Goal: Information Seeking & Learning: Compare options

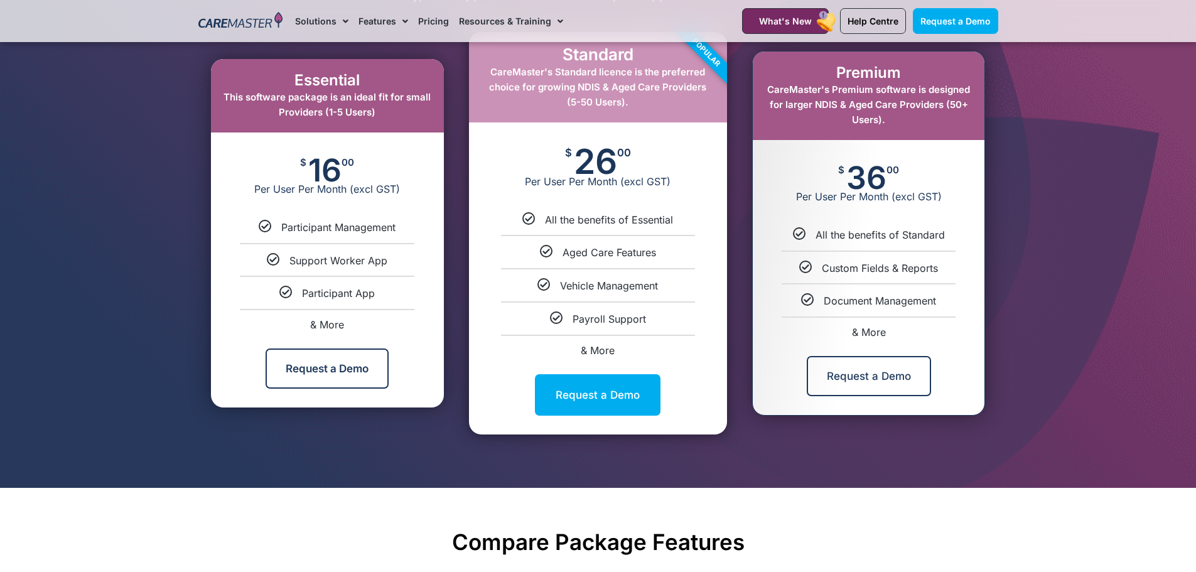
click at [853, 189] on span "36" at bounding box center [866, 177] width 40 height 25
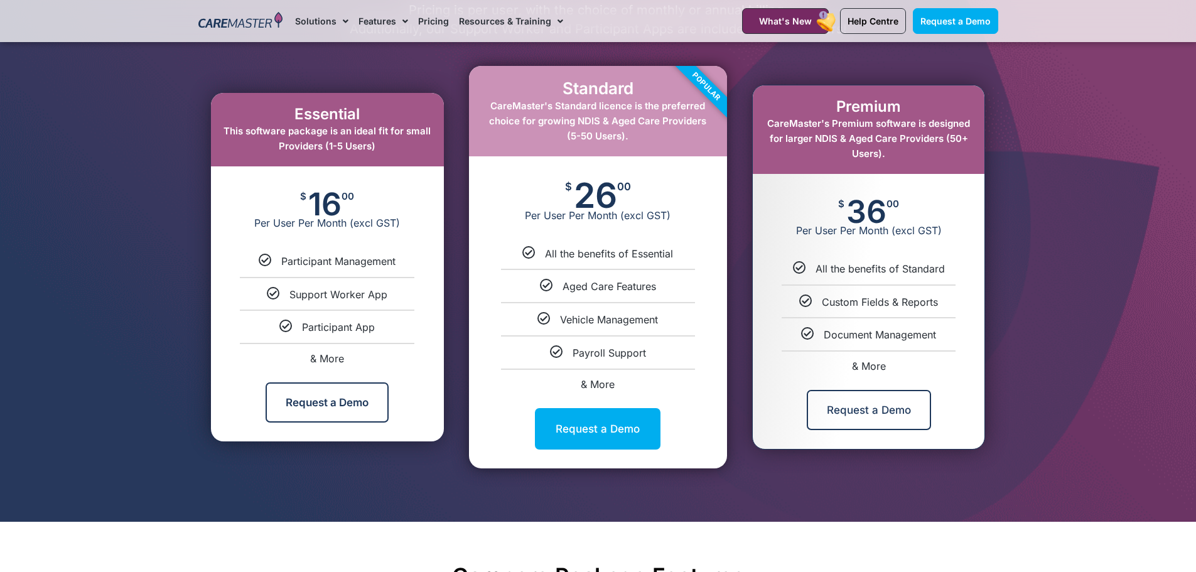
scroll to position [628, 0]
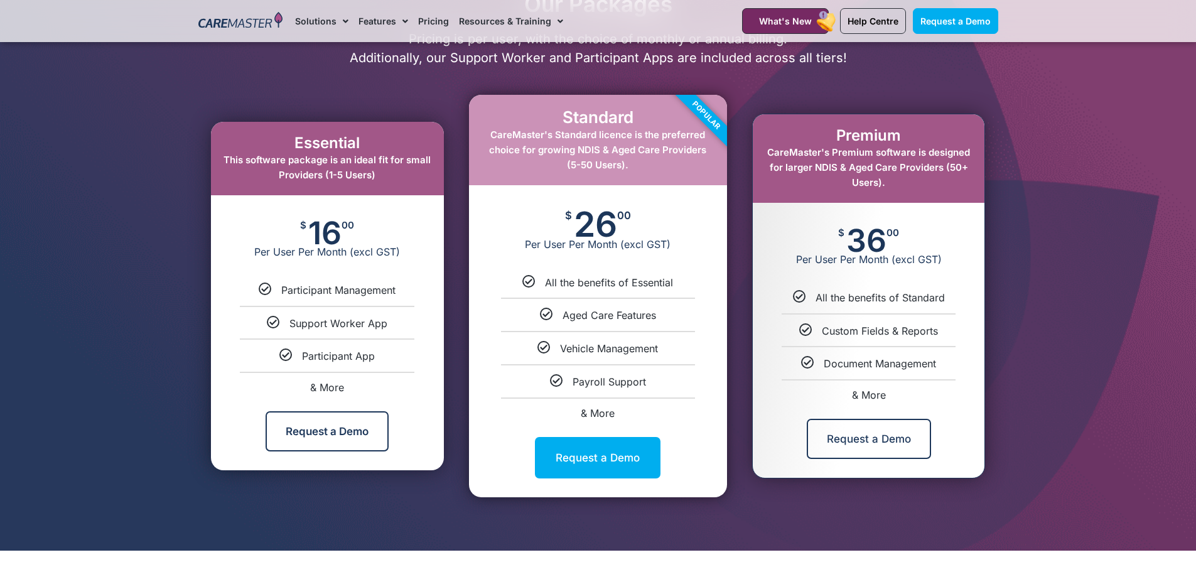
click at [652, 252] on div "$ 26 00 Per User Per Month (excl GST)" at bounding box center [598, 230] width 258 height 90
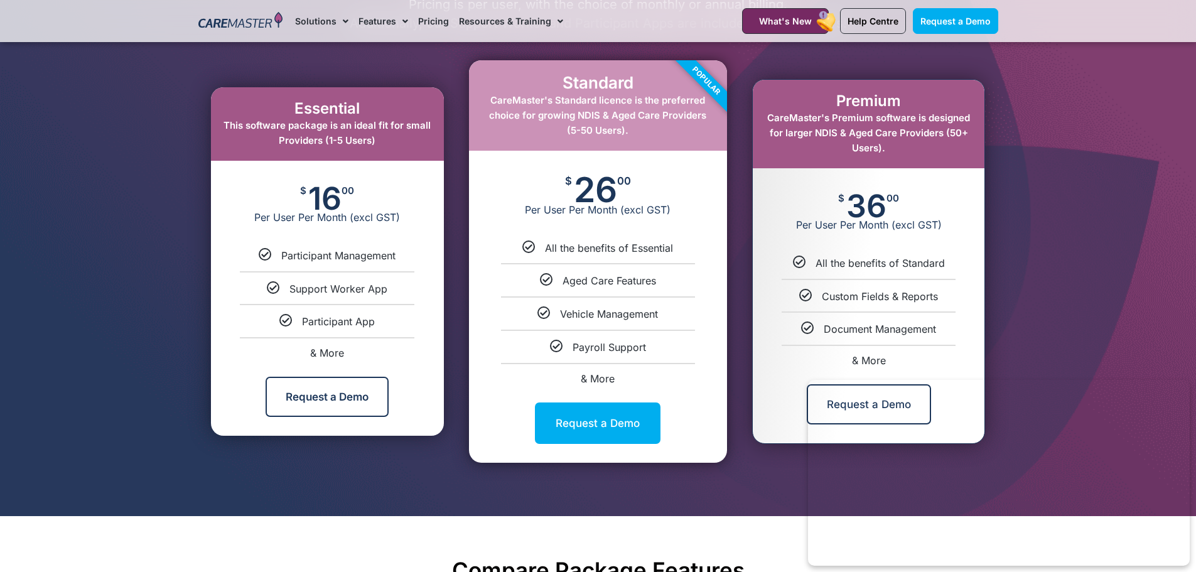
scroll to position [691, 0]
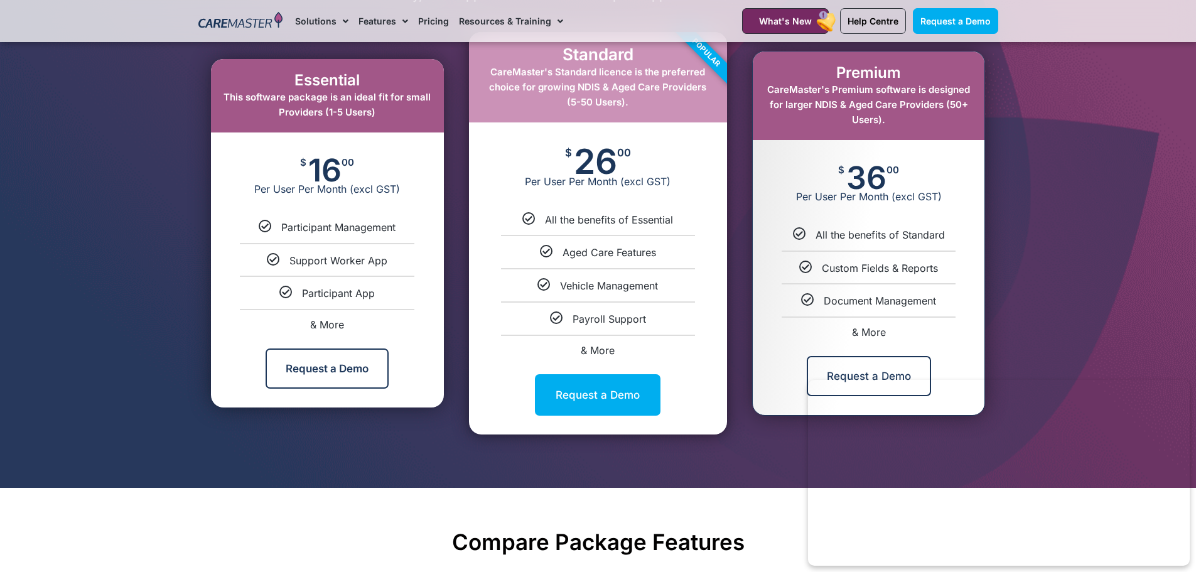
click at [597, 353] on span "& More" at bounding box center [598, 350] width 34 height 13
select select "****"
click at [603, 348] on link "& More" at bounding box center [598, 350] width 34 height 13
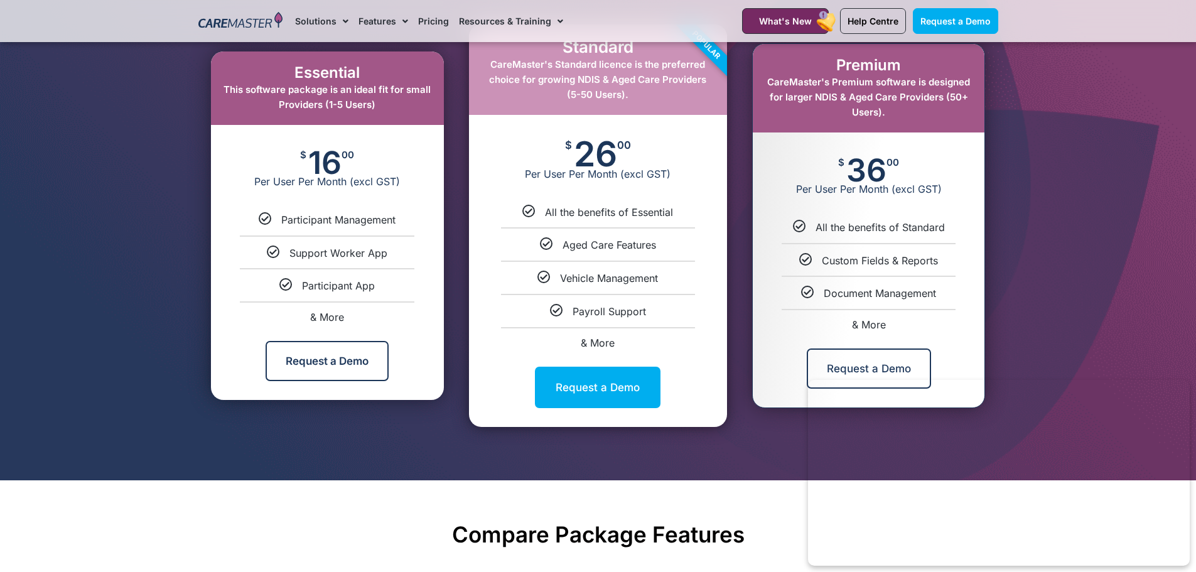
click at [607, 344] on link "& More" at bounding box center [598, 343] width 34 height 13
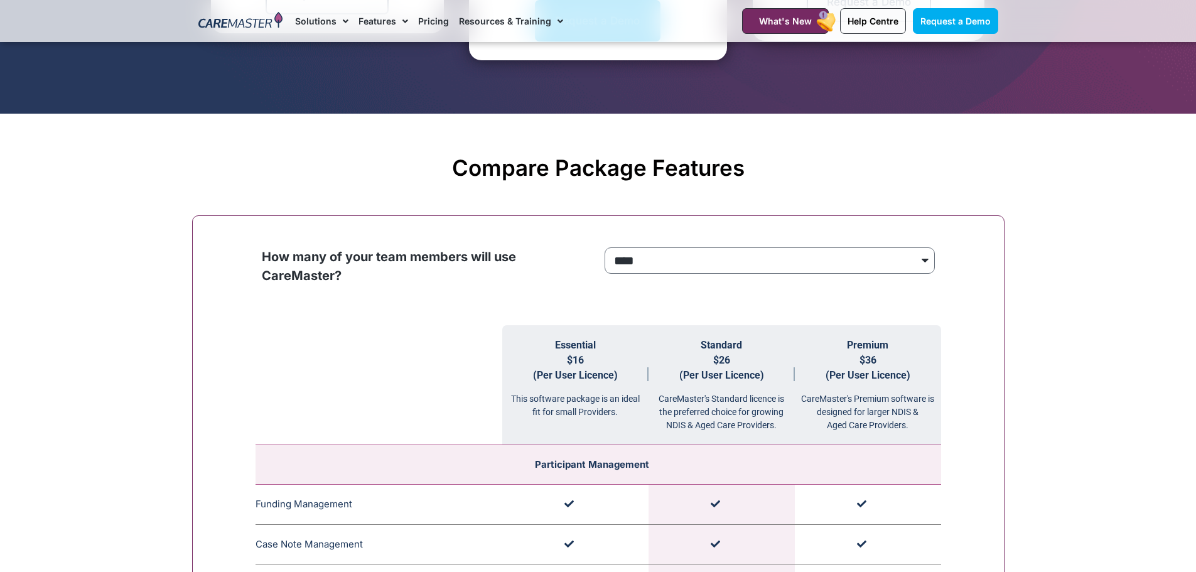
scroll to position [1118, 0]
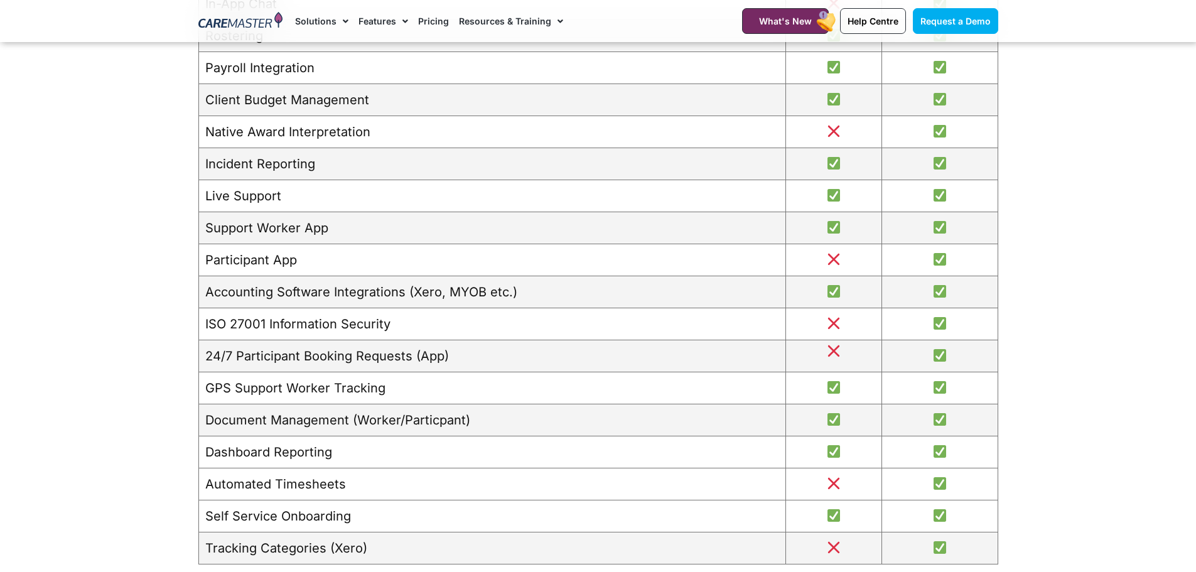
scroll to position [1468, 0]
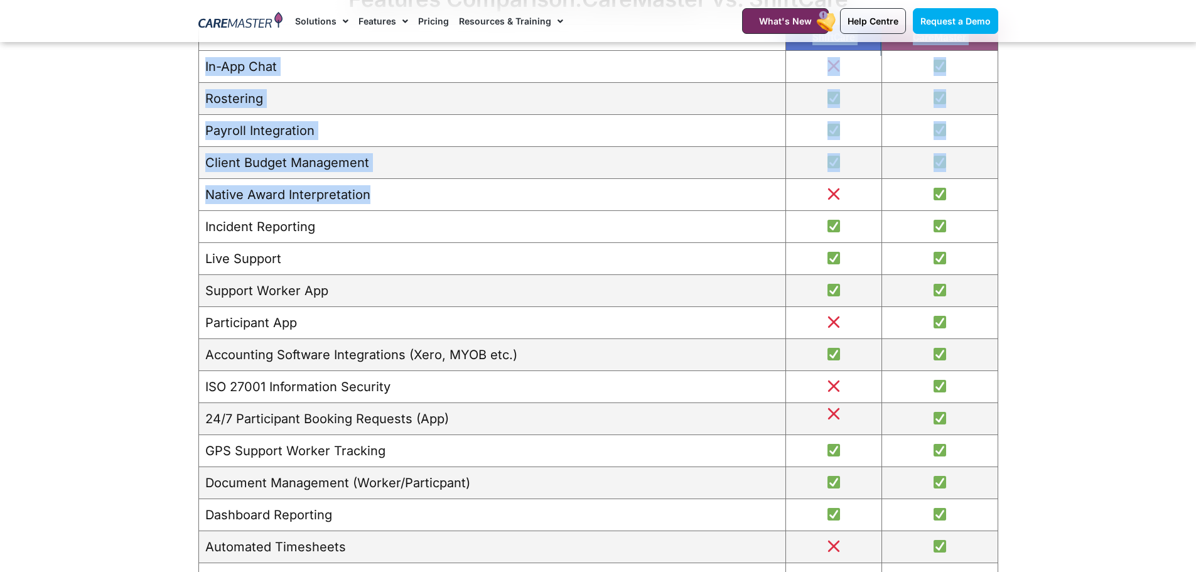
drag, startPoint x: 323, startPoint y: 198, endPoint x: 214, endPoint y: 223, distance: 112.1
click at [139, 197] on section "Features Comparison: CareMaster vs. ShiftCare ShiftCare CareMaster In-App Chat …" at bounding box center [598, 326] width 1196 height 694
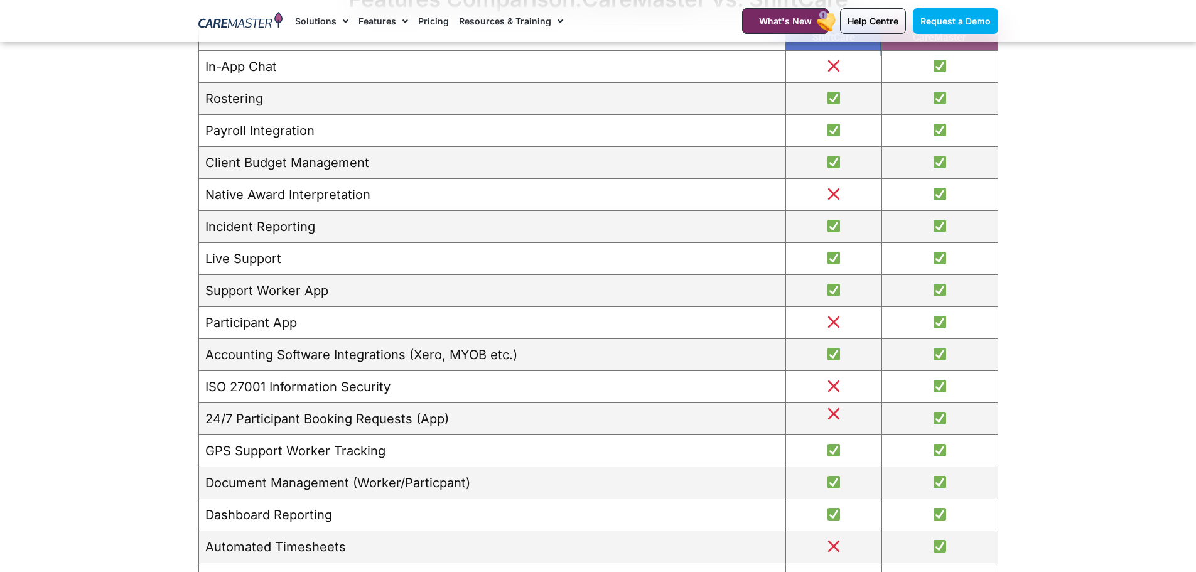
click at [306, 247] on td "Live Support" at bounding box center [491, 259] width 587 height 32
